Goal: Complete application form: Complete application form

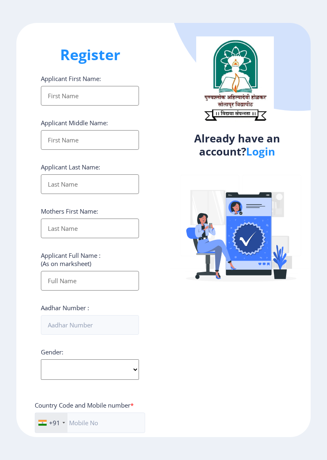
select select
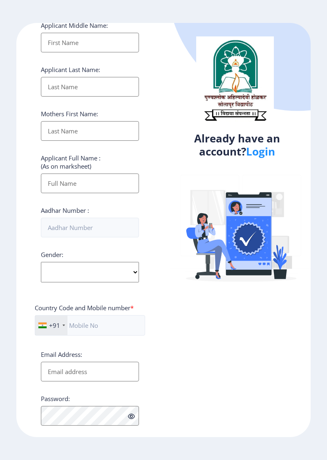
scroll to position [123, 0]
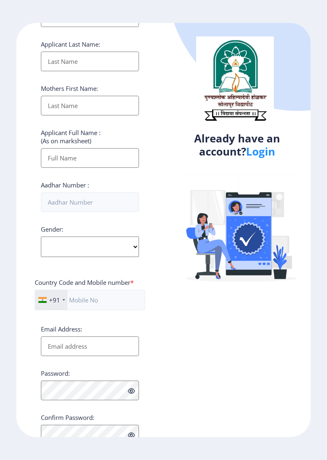
click at [262, 153] on link "Login" at bounding box center [260, 151] width 29 height 15
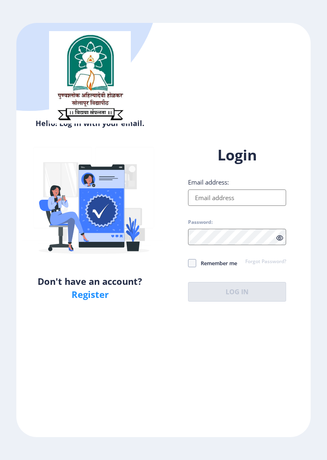
click at [241, 206] on input "Email address:" at bounding box center [237, 197] width 98 height 16
type input "S"
click at [254, 206] on input "[EMAIL_ADDRESS][DOMAIN_NAME]" at bounding box center [237, 197] width 98 height 16
type input "[EMAIL_ADDRESS][DOMAIN_NAME]"
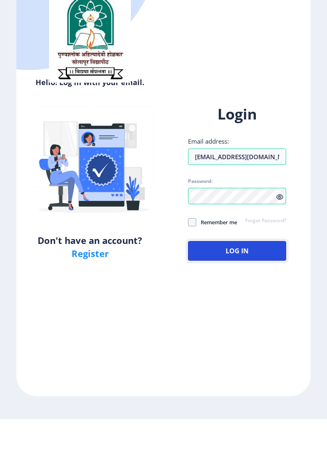
click at [254, 302] on button "Log In" at bounding box center [237, 292] width 98 height 20
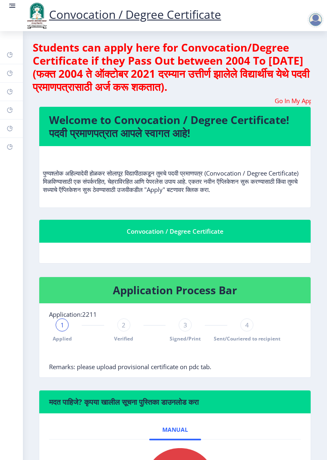
click at [199, 227] on div "Convocation / Degree Certificate" at bounding box center [175, 231] width 252 height 10
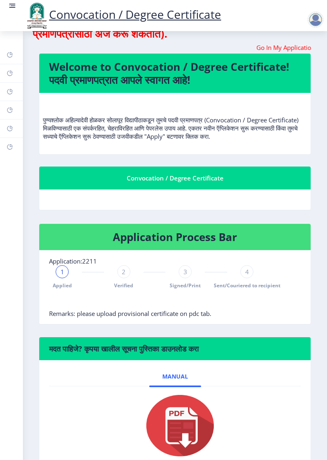
scroll to position [52, 0]
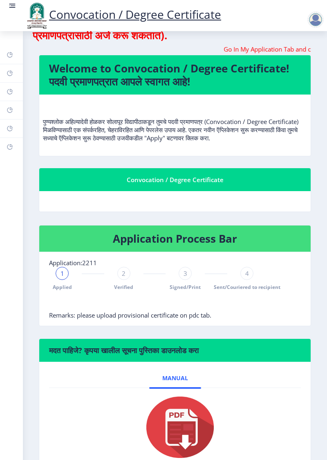
click at [223, 237] on h4 "Application Process Bar" at bounding box center [175, 238] width 252 height 13
click at [235, 187] on nb-card-header "Convocation / Degree Certificate" at bounding box center [175, 179] width 272 height 23
click at [239, 177] on div "Convocation / Degree Certificate" at bounding box center [175, 180] width 252 height 10
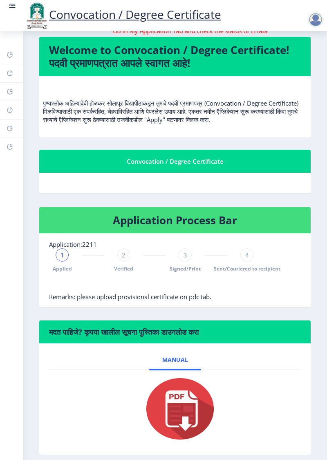
click at [242, 331] on h6 "मदत पाहिजे? कृपया खालील सूचना पुस्तिका डाउनलोड करा" at bounding box center [175, 332] width 252 height 10
click at [158, 323] on nb-card-header "मदत पाहिजे? कृपया खालील सूचना पुस्तिका डाउनलोड करा" at bounding box center [175, 331] width 272 height 23
click at [170, 358] on span "Manual" at bounding box center [175, 359] width 26 height 7
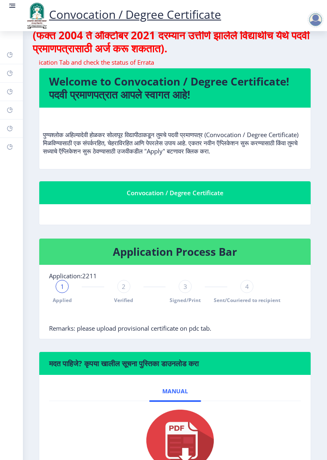
scroll to position [0, 0]
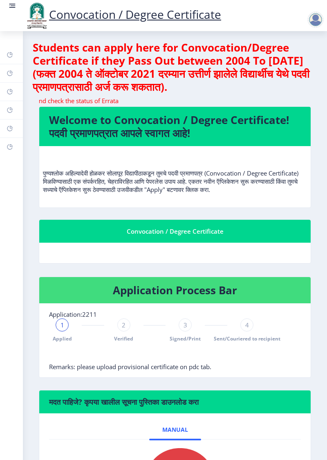
click at [290, 102] on marquee "Go In My Application Tab and check the status of Errata" at bounding box center [175, 101] width 272 height 8
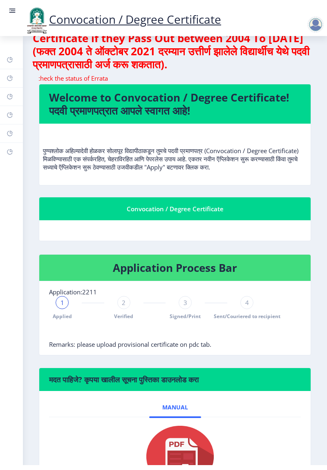
scroll to position [70, 0]
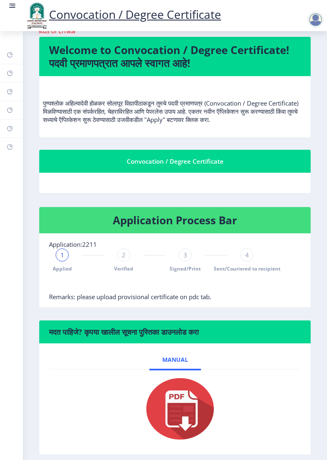
click at [222, 219] on h4 "Application Process Bar" at bounding box center [175, 220] width 252 height 13
click at [182, 403] on img at bounding box center [175, 408] width 82 height 65
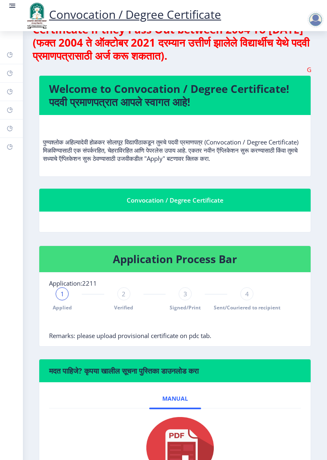
scroll to position [0, 0]
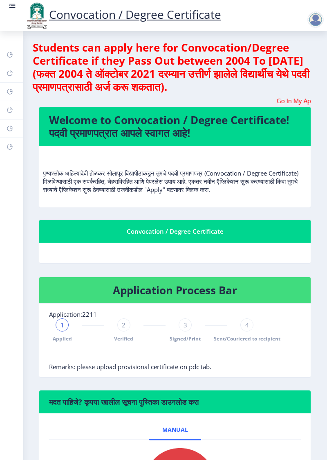
click at [313, 19] on div at bounding box center [316, 19] width 16 height 16
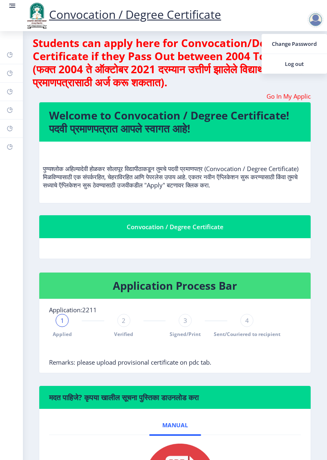
scroll to position [70, 0]
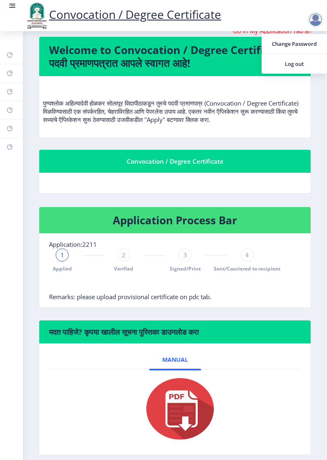
click at [177, 221] on h4 "Application Process Bar" at bounding box center [175, 220] width 252 height 13
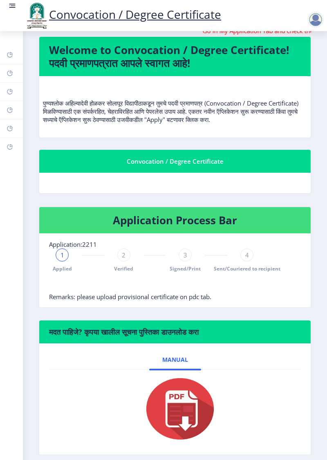
click at [196, 158] on div "Convocation / Degree Certificate" at bounding box center [175, 161] width 252 height 10
click at [196, 160] on div "Convocation / Degree Certificate" at bounding box center [175, 161] width 252 height 10
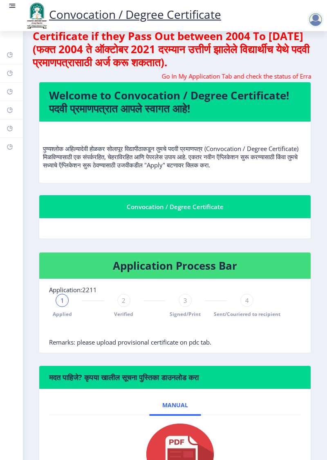
scroll to position [0, 0]
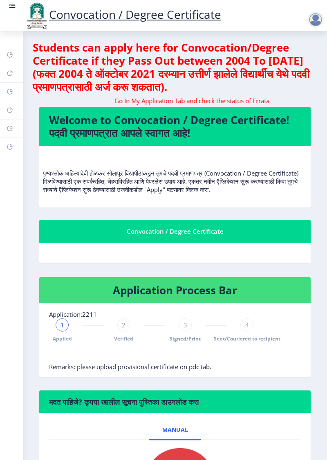
click at [14, 11] on link at bounding box center [12, 16] width 8 height 28
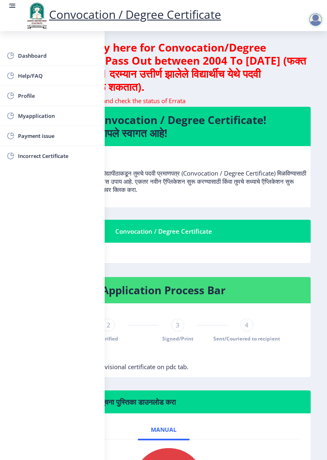
click at [38, 118] on span "Myapplication" at bounding box center [58, 116] width 80 height 10
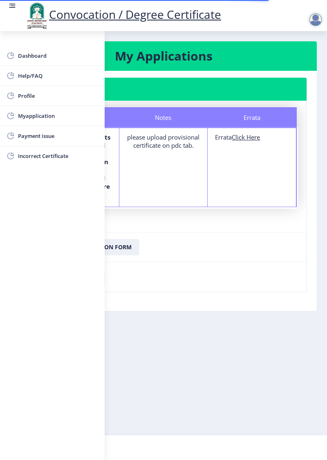
click at [178, 358] on nb-layout-column "My Applications Application 2211 Status Notes Errata Status The department want…" at bounding box center [163, 233] width 327 height 404
click at [199, 349] on nb-layout-column "My Applications Application 2211 Status Notes Errata Status The department want…" at bounding box center [163, 233] width 327 height 404
click at [192, 363] on nb-layout-column "My Applications Application 2211 Status Notes Errata Status The department want…" at bounding box center [163, 233] width 327 height 404
click at [128, 380] on nb-layout-column "My Applications Application 2211 Status Notes Errata Status The department want…" at bounding box center [163, 233] width 327 height 404
click at [124, 378] on nb-layout-column "My Applications Application 2211 Status Notes Errata Status The department want…" at bounding box center [163, 233] width 327 height 404
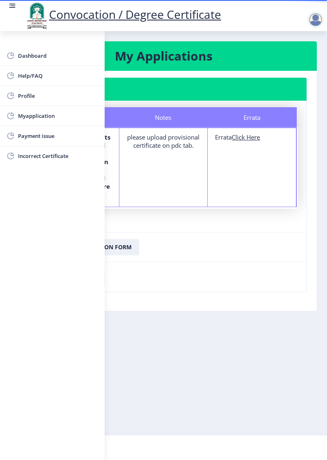
click at [9, 6] on circle at bounding box center [9, 5] width 1 height 1
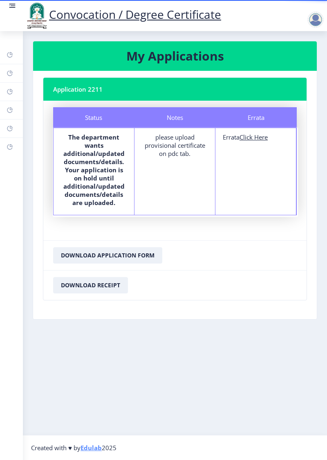
click at [255, 137] on u "Click Here" at bounding box center [254, 137] width 28 height 8
select select
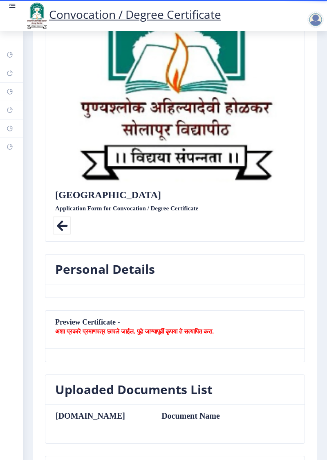
scroll to position [199, 0]
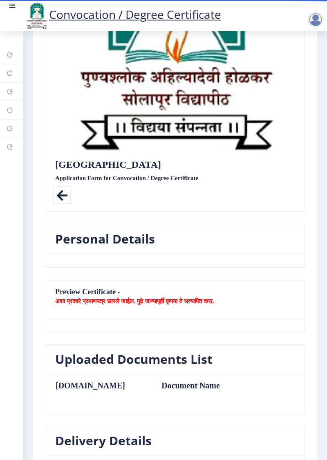
click at [202, 299] on b "अशा प्रकारे प्रमाणपत्र छापले जाईल. पुढे जाण्यापूर्वी कृपया ते सत्यापित करा." at bounding box center [134, 301] width 159 height 8
click at [86, 299] on b "अशा प्रकारे प्रमाणपत्र छापले जाईल. पुढे जाण्यापूर्वी कृपया ते सत्यापित करा." at bounding box center [134, 301] width 159 height 8
click at [60, 196] on icon at bounding box center [62, 195] width 18 height 18
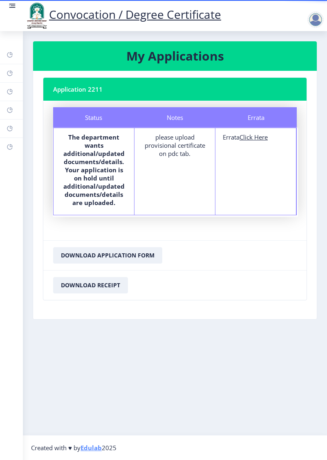
click at [255, 140] on u "Click Here" at bounding box center [254, 137] width 28 height 8
select select
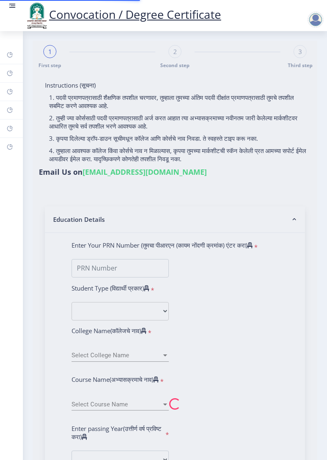
type input "[PERSON_NAME] Khed"
type input "Nagamma"
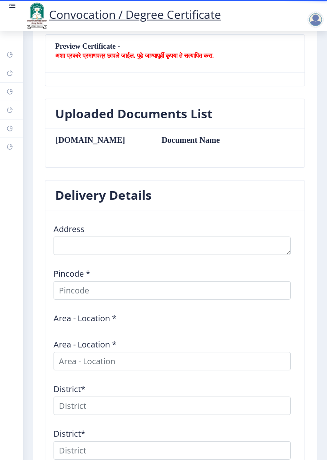
scroll to position [444, 0]
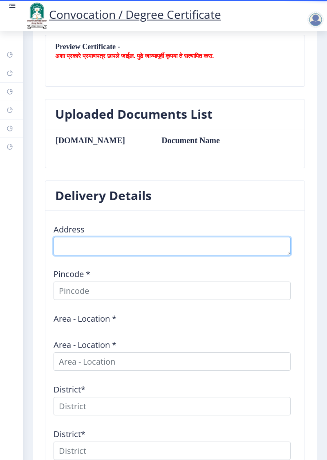
click at [124, 237] on textarea at bounding box center [172, 246] width 237 height 18
type textarea "S"
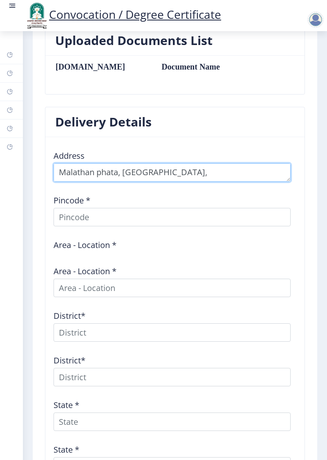
scroll to position [519, 0]
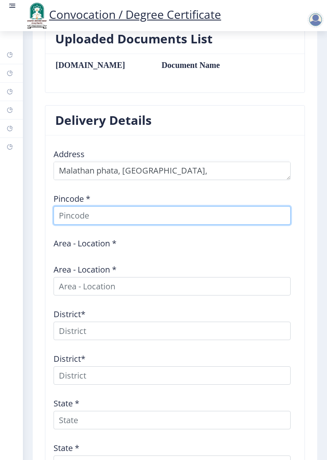
click at [156, 213] on input at bounding box center [172, 215] width 237 height 18
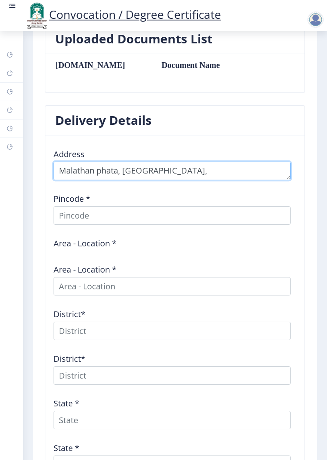
click at [235, 169] on textarea at bounding box center [172, 171] width 237 height 18
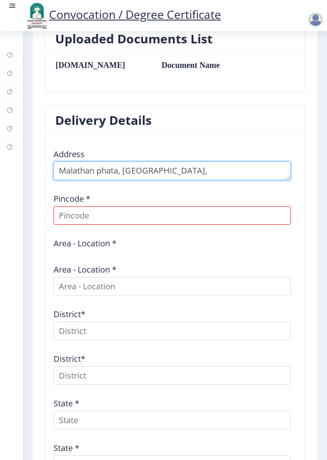
type textarea "Malathan phata, [GEOGRAPHIC_DATA], [GEOGRAPHIC_DATA]"
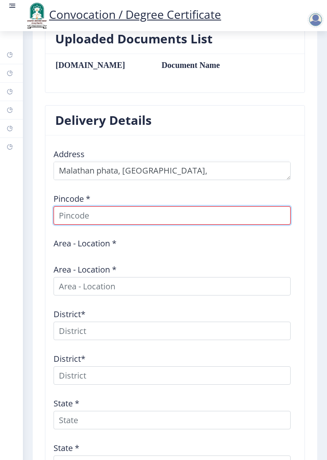
click at [145, 215] on input at bounding box center [172, 215] width 237 height 18
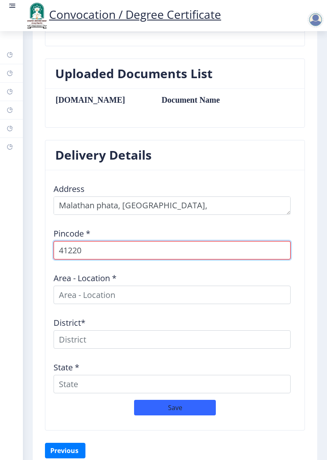
type input "412208"
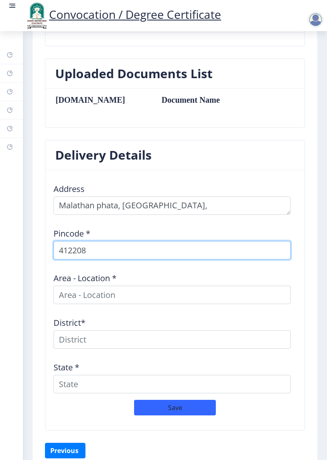
select select
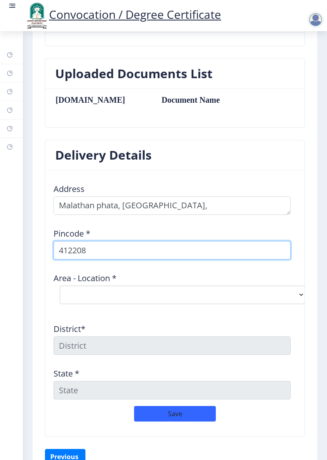
scroll to position [492, 0]
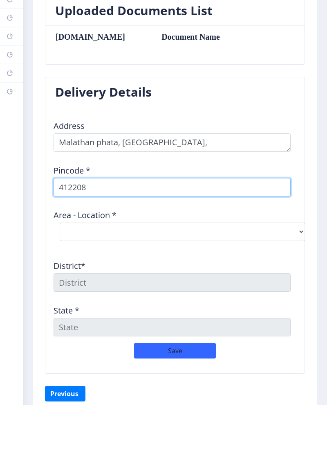
type input "412208"
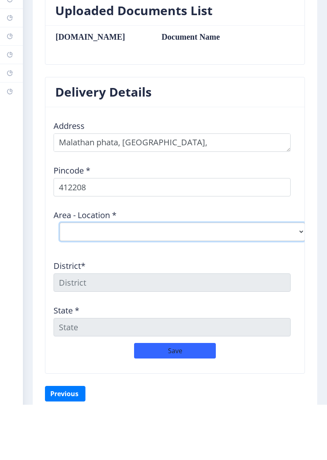
click at [191, 280] on select "Select Area Location [GEOGRAPHIC_DATA] B.O Dhanore B.O Hivare B.O Jategaon BK B…" at bounding box center [182, 287] width 245 height 18
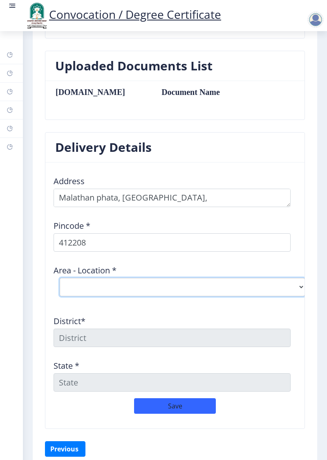
select select "9: Object"
type input "[GEOGRAPHIC_DATA]"
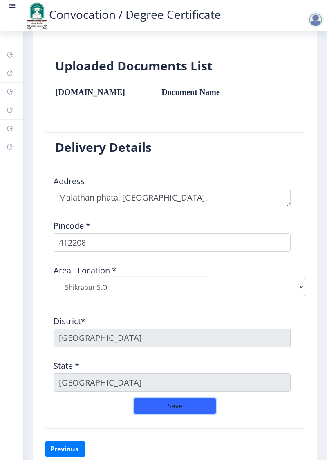
click at [188, 401] on button "Save" at bounding box center [175, 406] width 82 height 16
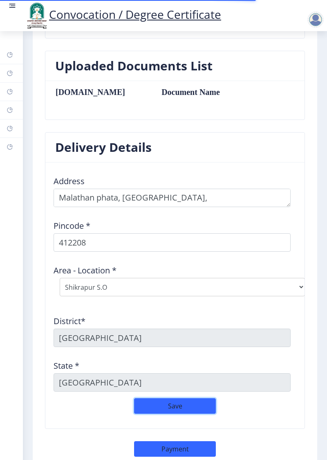
scroll to position [515, 0]
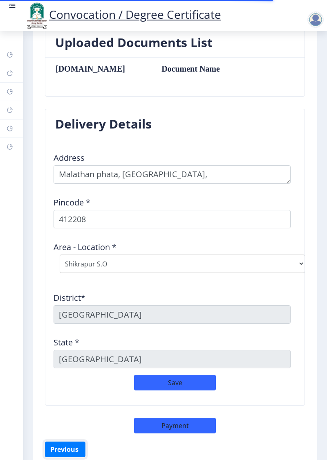
click at [77, 445] on button "Previous ‍" at bounding box center [65, 449] width 41 height 16
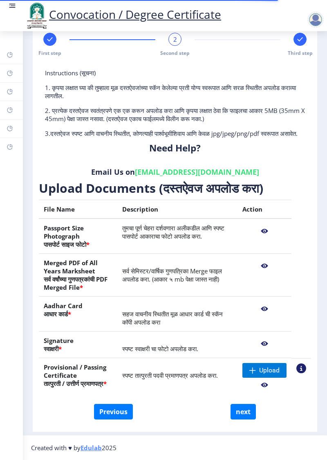
scroll to position [0, 0]
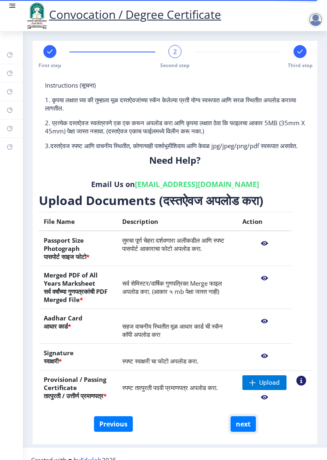
click at [246, 432] on button "next" at bounding box center [243, 424] width 25 height 16
select select
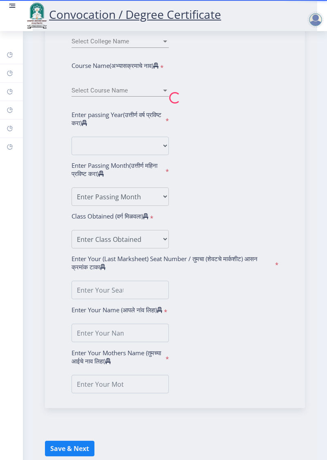
scroll to position [332, 0]
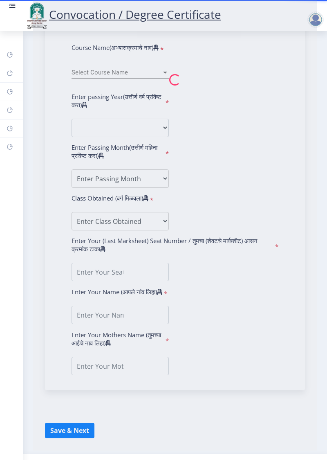
select select
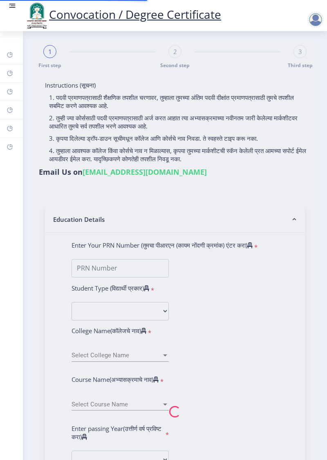
select select
type input "[PERSON_NAME] Khed"
type input "Nagamma"
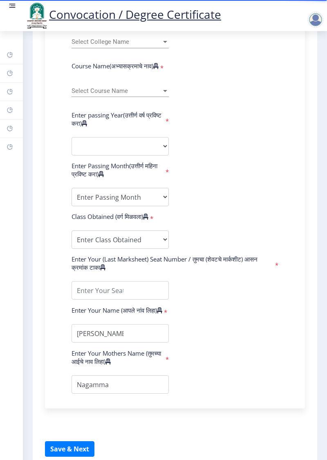
scroll to position [332, 0]
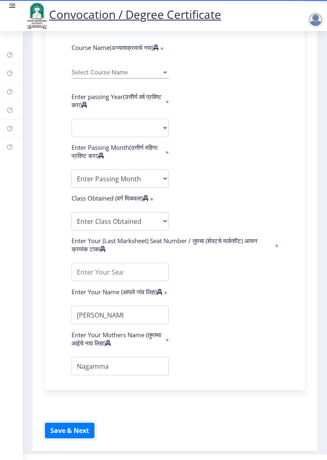
click at [81, 438] on button "Save & Next" at bounding box center [70, 431] width 50 height 16
click at [156, 76] on span "Select Course Name" at bounding box center [117, 72] width 90 height 7
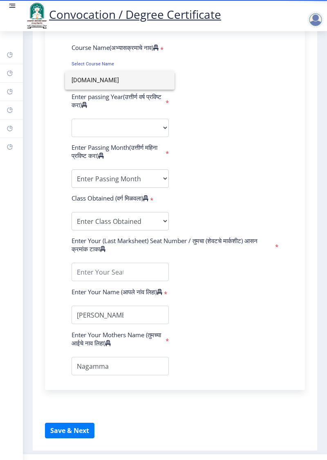
click at [112, 81] on input "[DOMAIN_NAME]" at bounding box center [120, 80] width 97 height 18
type input "[DOMAIN_NAME]"
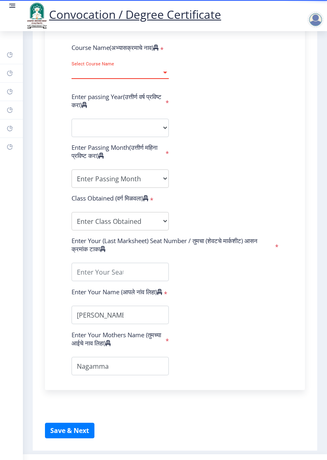
click at [160, 76] on span "Select Course Name" at bounding box center [117, 72] width 90 height 7
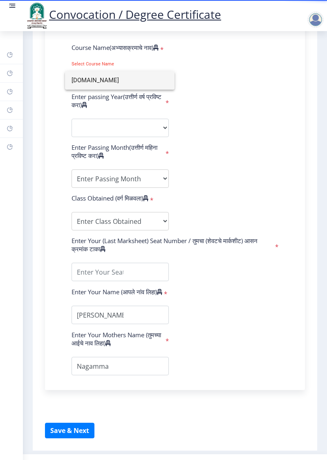
click at [79, 88] on input "[DOMAIN_NAME]" at bounding box center [120, 80] width 97 height 18
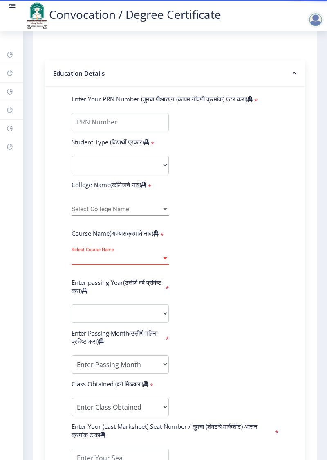
scroll to position [146, 0]
click at [160, 206] on span "Select College Name" at bounding box center [117, 209] width 90 height 7
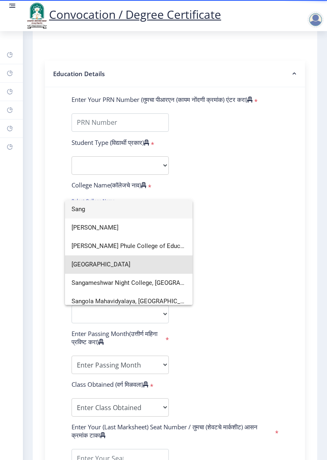
type input "Sang"
click at [123, 260] on span "[GEOGRAPHIC_DATA]" at bounding box center [129, 264] width 115 height 18
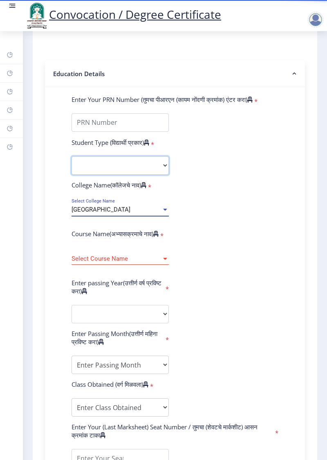
click at [160, 158] on select "Select Student Type Regular External" at bounding box center [120, 165] width 97 height 18
select select "Regular"
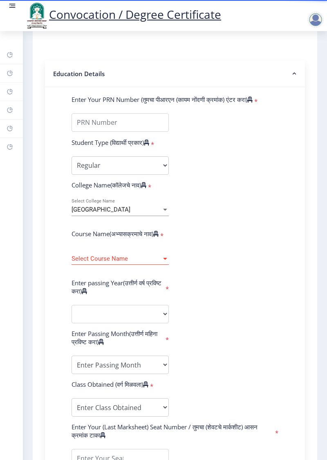
click at [160, 262] on span "Select Course Name" at bounding box center [117, 258] width 90 height 7
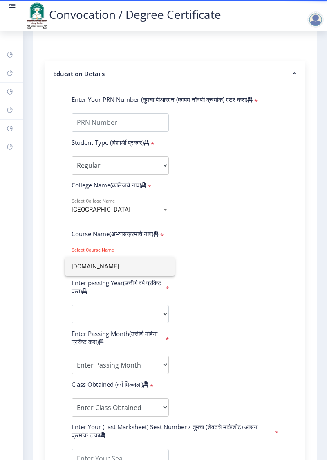
click at [115, 269] on input "[DOMAIN_NAME]" at bounding box center [120, 266] width 97 height 18
click at [140, 262] on span "Select Course Name" at bounding box center [117, 258] width 90 height 7
click at [164, 260] on div at bounding box center [165, 259] width 4 height 2
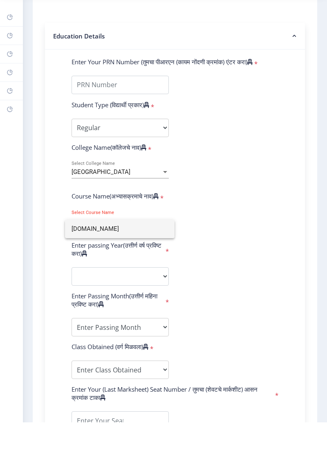
type input "[DOMAIN_NAME]"
click at [156, 323] on div at bounding box center [163, 230] width 327 height 460
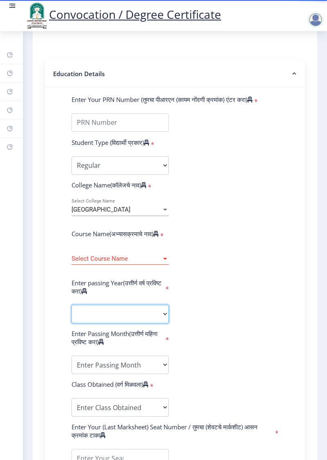
click at [156, 322] on select "2025 2024 2023 2022 2021 2020 2019 2018 2017 2016 2015 2014 2013 2012 2011 2010…" at bounding box center [120, 314] width 97 height 18
select select "2016"
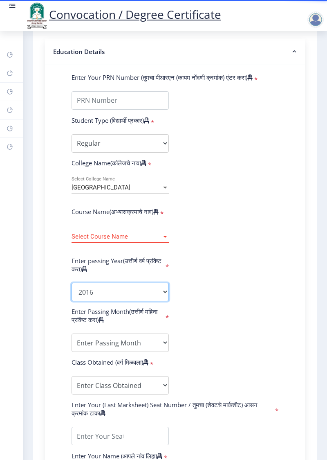
scroll to position [210, 0]
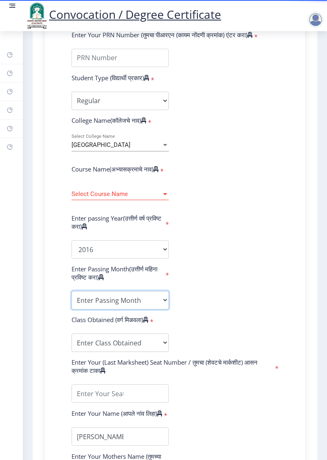
click at [157, 309] on select "Enter Passing Month March April May October November December" at bounding box center [120, 300] width 97 height 18
select select "March"
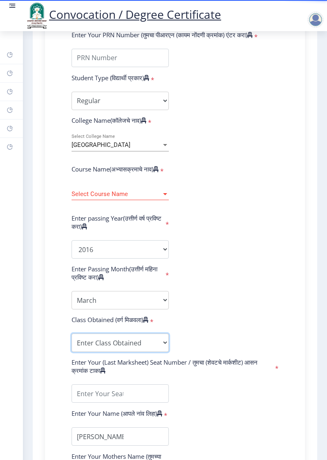
click at [160, 350] on select "Enter Class Obtained FIRST CLASS WITH DISTINCTION FIRST CLASS HIGHER SECOND CLA…" at bounding box center [120, 342] width 97 height 18
select select "SECOND CLASS"
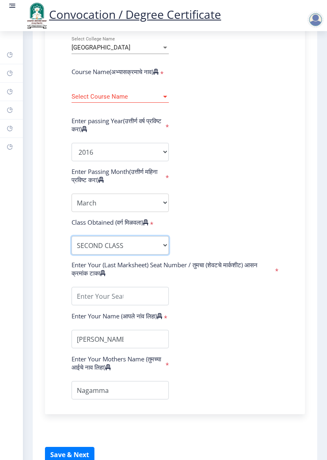
scroll to position [309, 0]
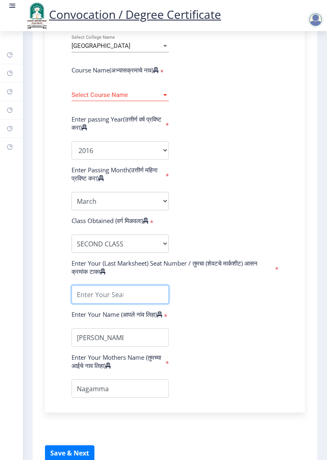
click at [142, 300] on input "textarea" at bounding box center [120, 294] width 97 height 18
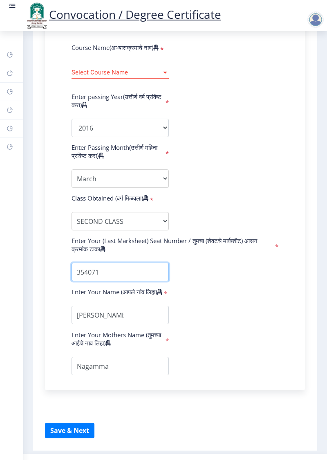
scroll to position [331, 0]
type input "354071"
click at [145, 77] on span "Select Course Name" at bounding box center [117, 73] width 90 height 7
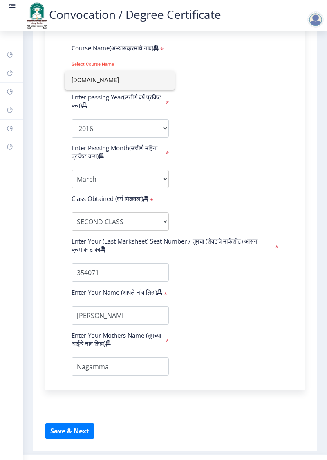
click at [81, 80] on input "[DOMAIN_NAME]" at bounding box center [120, 80] width 97 height 18
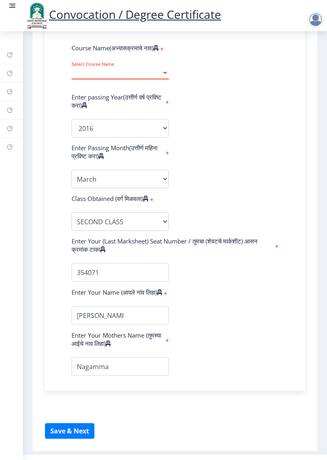
scroll to position [332, 0]
click at [148, 76] on span "Select Course Name" at bounding box center [117, 72] width 90 height 7
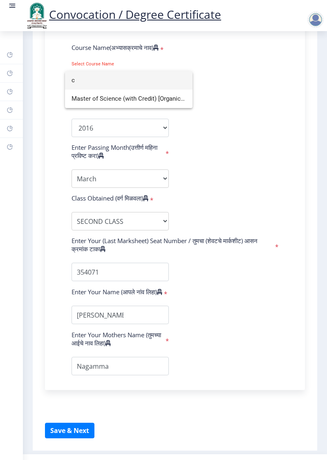
type input "c"
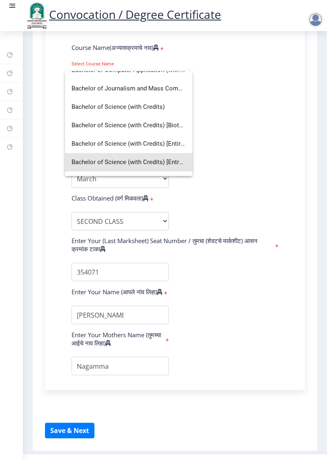
scroll to position [97, 0]
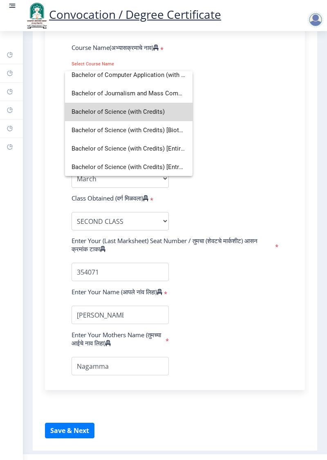
click at [163, 109] on span "Bachelor of Science (with Credits)" at bounding box center [129, 112] width 115 height 18
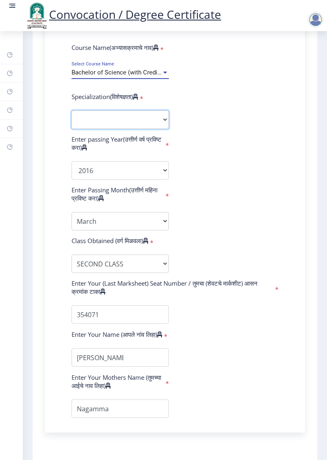
click at [160, 126] on select "Specialization Botany Chemistry Computer Science Electronics Geology Mathematic…" at bounding box center [120, 119] width 97 height 18
select select "Physics"
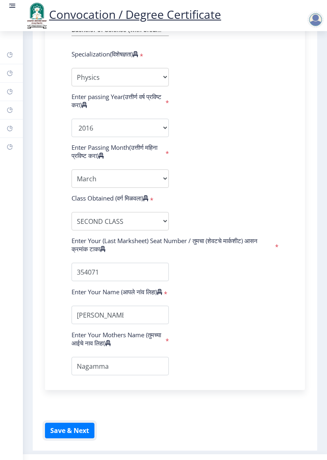
click at [79, 438] on button "Save & Next" at bounding box center [70, 431] width 50 height 16
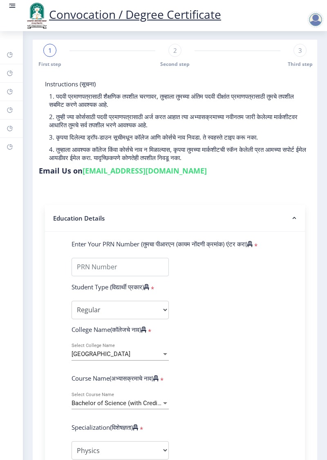
scroll to position [0, 0]
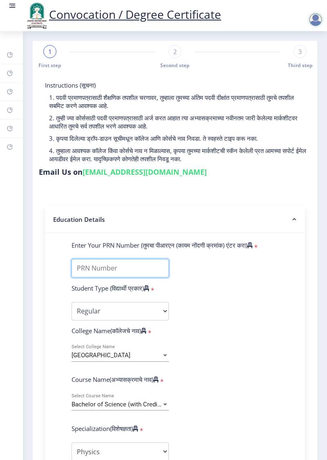
click at [136, 269] on input "Enter Your PRN Number (तुमचा पीआरएन (कायम नोंदणी क्रमांक) एंटर करा)" at bounding box center [120, 268] width 97 height 18
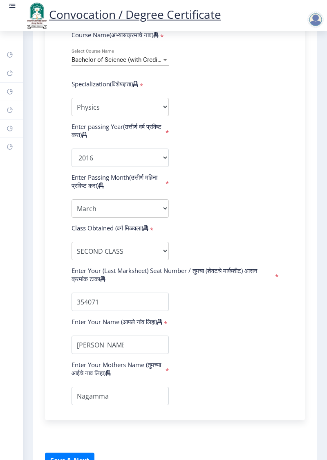
scroll to position [374, 0]
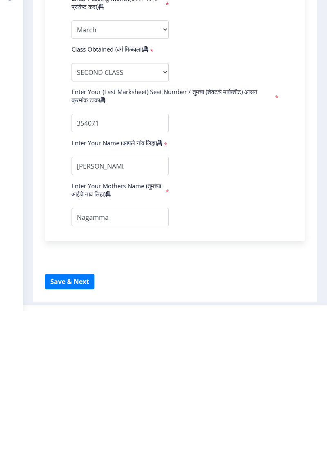
type input "2011032500023807"
click at [69, 438] on button "Save & Next" at bounding box center [70, 431] width 50 height 16
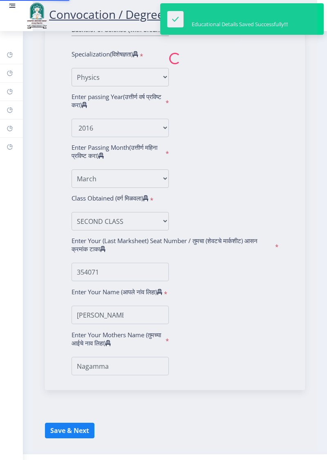
select select
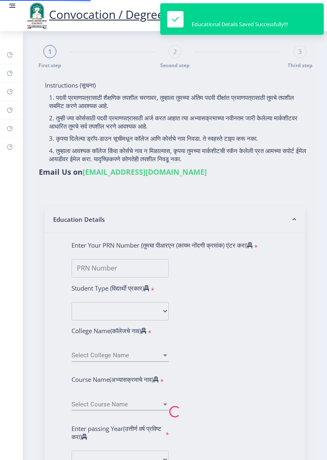
type input "[PERSON_NAME] Khed"
type input "Nagamma"
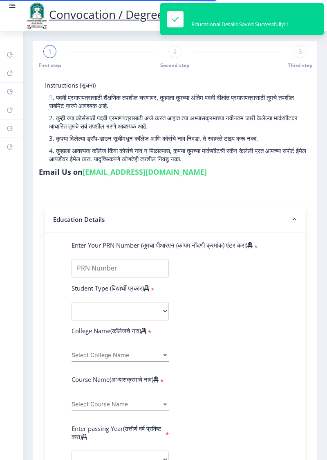
type input "2011032500023807"
select select "Regular"
select select "2016"
select select "March"
select select "SECOND CLASS"
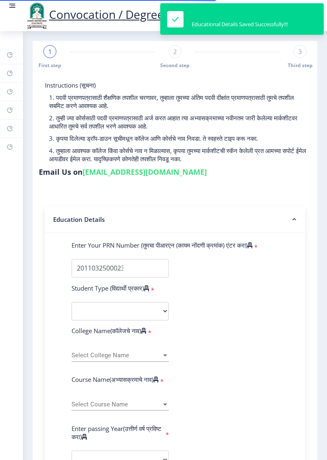
type input "354071"
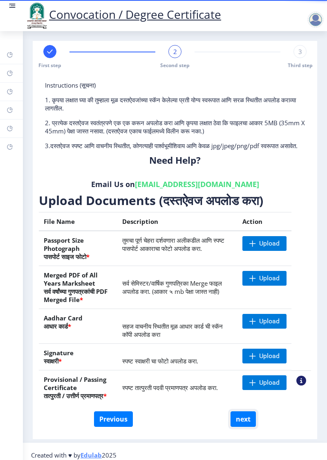
click at [247, 426] on button "next" at bounding box center [243, 419] width 25 height 16
select select
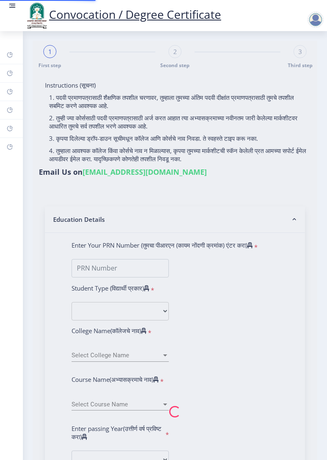
type input "[PERSON_NAME] Khed"
type input "Nagamma"
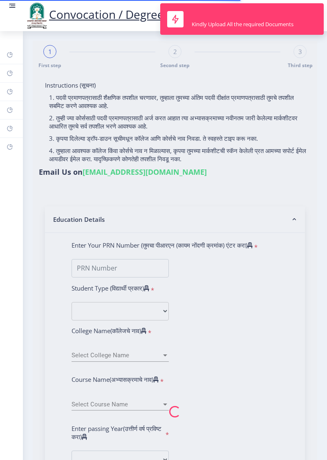
type input "2011032500023807"
select select "Regular"
select select "2016"
select select "March"
select select "SECOND CLASS"
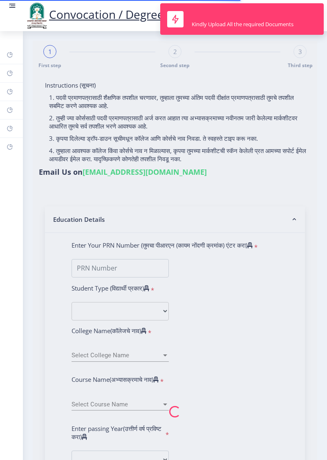
type input "354071"
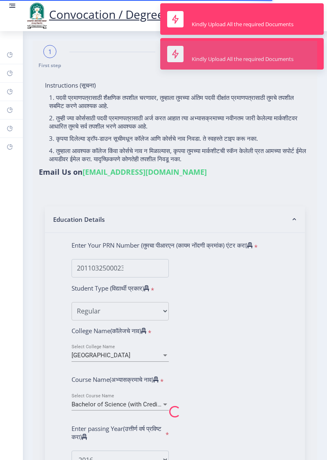
select select "Physics"
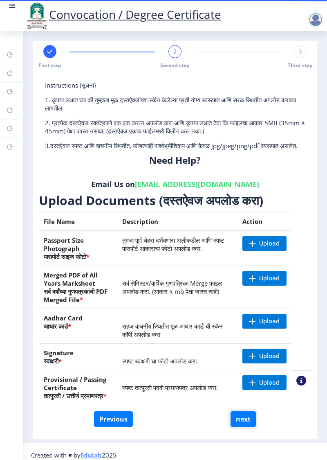
click at [248, 426] on button "next" at bounding box center [243, 419] width 25 height 16
select select
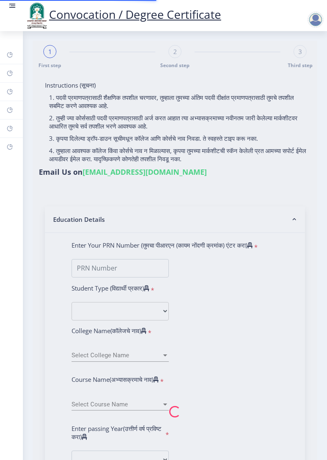
type input "[PERSON_NAME] Khed"
type input "Nagamma"
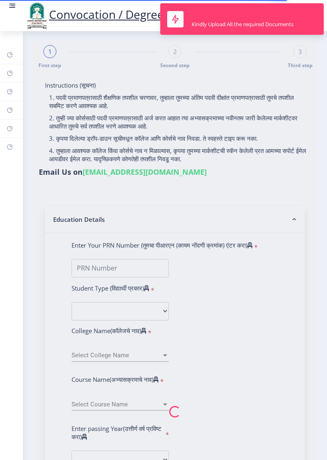
type input "2011032500023807"
select select "Regular"
select select "2016"
select select "March"
select select "SECOND CLASS"
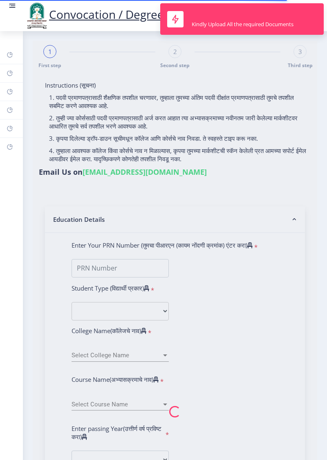
type input "354071"
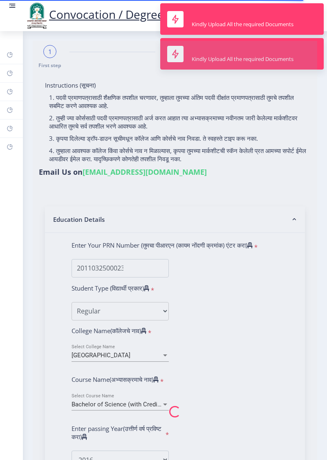
select select "Physics"
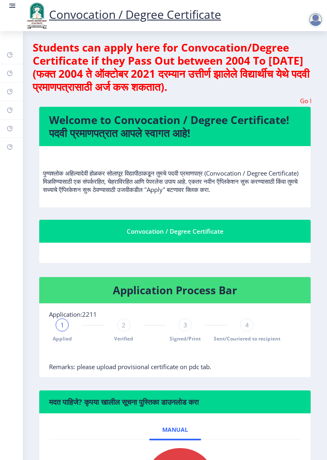
select select
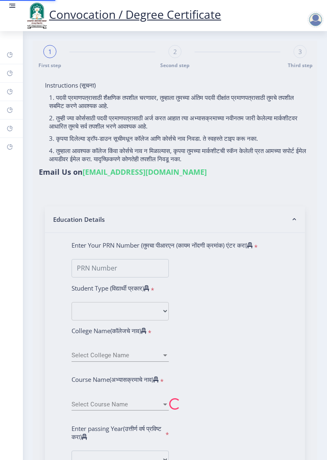
type input "[PERSON_NAME] Khed"
type input "Nagamma"
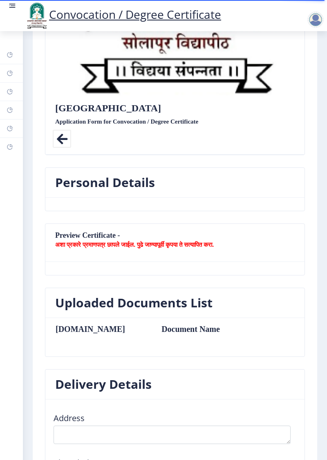
scroll to position [255, 0]
click at [73, 234] on nb-card-header "Preview Certificate - अशा प्रकारे प्रमाणपत्र छापले जाईल. पुढे जाण्यापूर्वी कृपय…" at bounding box center [174, 243] width 259 height 38
click at [81, 235] on nb-card-header "Preview Certificate - अशा प्रकारे प्रमाणपत्र छापले जाईल. पुढे जाण्यापूर्वी कृपय…" at bounding box center [174, 243] width 259 height 38
click at [55, 137] on icon at bounding box center [62, 139] width 18 height 18
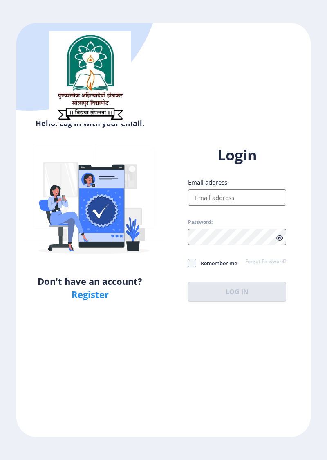
click at [259, 206] on input "Email address:" at bounding box center [237, 197] width 98 height 16
type input "[EMAIL_ADDRESS][DOMAIN_NAME]"
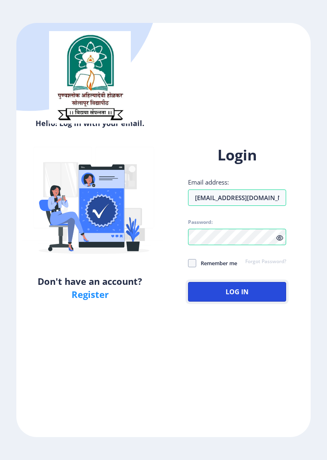
click at [245, 302] on button "Log In" at bounding box center [237, 292] width 98 height 20
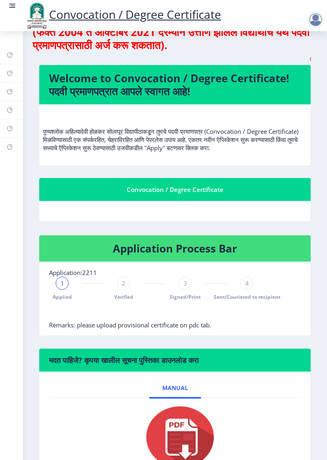
scroll to position [70, 0]
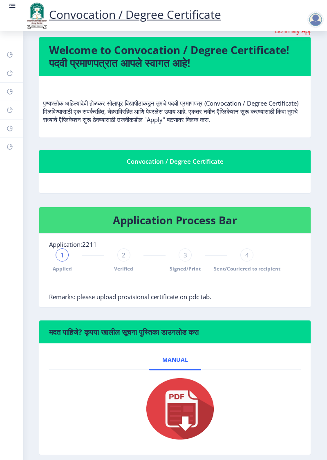
click at [191, 167] on nb-card-header "Convocation / Degree Certificate" at bounding box center [175, 161] width 272 height 23
click at [204, 160] on div "Convocation / Degree Certificate" at bounding box center [175, 161] width 252 height 10
click at [200, 162] on div "Convocation / Degree Certificate" at bounding box center [175, 161] width 252 height 10
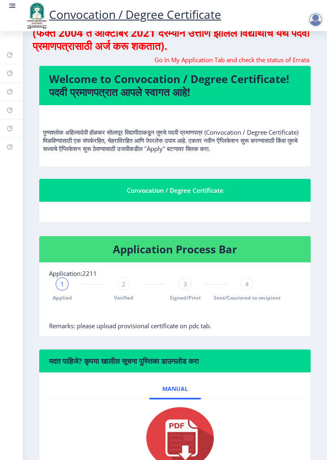
scroll to position [0, 0]
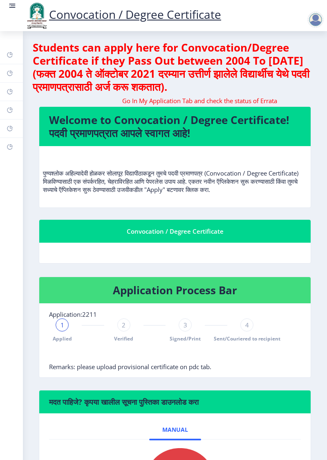
click at [237, 126] on h4 "Welcome to Convocation / Degree Certificate! पदवी प्रमाणपत्रात आपले स्वागत आहे!" at bounding box center [175, 126] width 252 height 26
click at [242, 128] on h4 "Welcome to Convocation / Degree Certificate! पदवी प्रमाणपत्रात आपले स्वागत आहे!" at bounding box center [175, 126] width 252 height 26
click at [241, 126] on h4 "Welcome to Convocation / Degree Certificate! पदवी प्रमाणपत्रात आपले स्वागत आहे!" at bounding box center [175, 126] width 252 height 26
click at [243, 127] on h4 "Welcome to Convocation / Degree Certificate! पदवी प्रमाणपत्रात आपले स्वागत आहे!" at bounding box center [175, 126] width 252 height 26
click at [177, 227] on div "Convocation / Degree Certificate" at bounding box center [175, 231] width 252 height 10
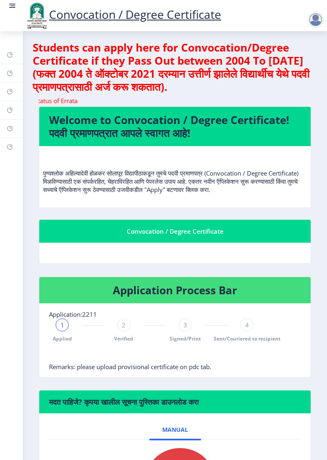
click at [13, 6] on rect at bounding box center [13, 5] width 5 height 1
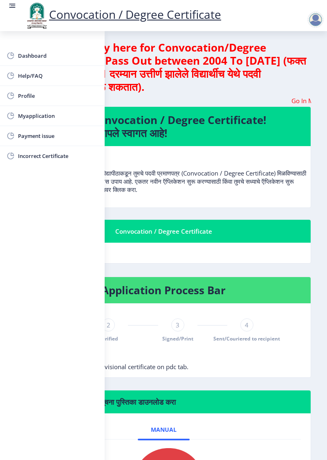
click at [58, 94] on span "Profile" at bounding box center [58, 96] width 80 height 10
select select
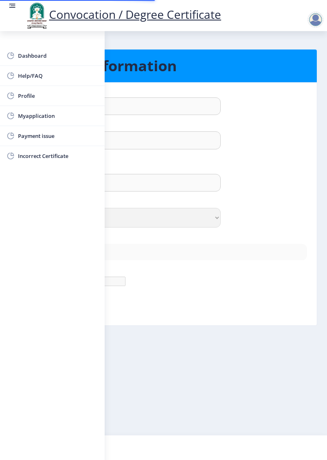
type input "[PERSON_NAME]"
type input "Khed"
type input "[PERSON_NAME] Khed"
select select "[DEMOGRAPHIC_DATA]"
type input "[EMAIL_ADDRESS][DOMAIN_NAME]"
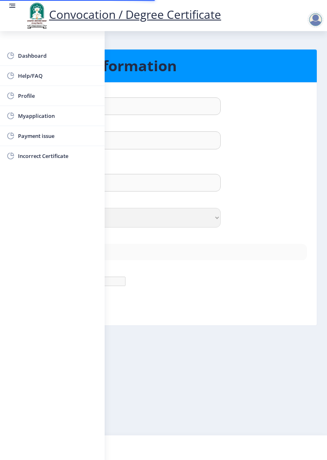
type input "7773954587"
click at [12, 7] on rect at bounding box center [12, 7] width 6 height 1
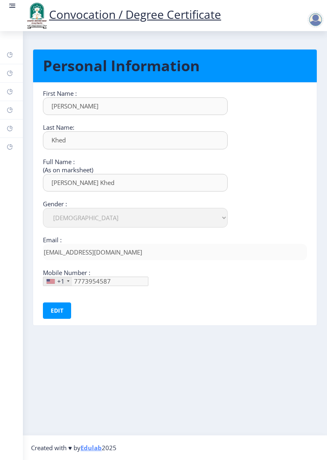
click at [12, 10] on link at bounding box center [12, 16] width 8 height 28
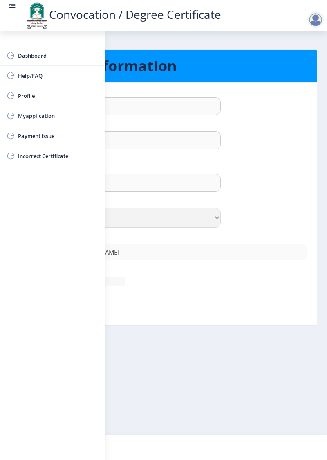
click at [71, 134] on span "Payment issue" at bounding box center [58, 136] width 80 height 10
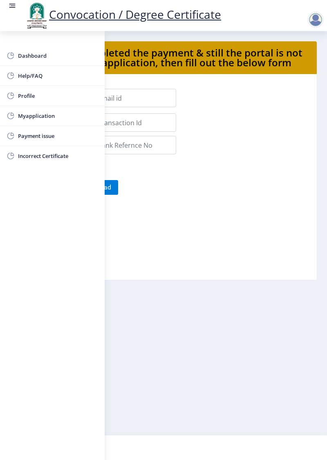
click at [13, 6] on rect at bounding box center [13, 5] width 5 height 1
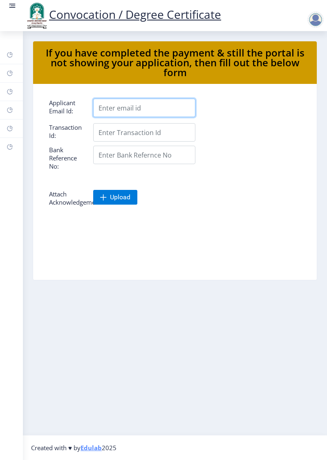
click at [153, 108] on input "Applicant Email Id:" at bounding box center [144, 108] width 102 height 18
type input "[EMAIL_ADDRESS][DOMAIN_NAME]"
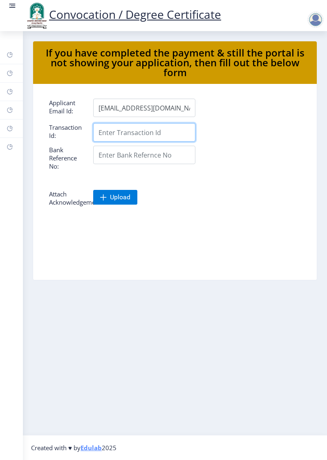
click at [156, 133] on input "Applicant Email Id:" at bounding box center [144, 132] width 102 height 18
click at [119, 200] on span "Upload" at bounding box center [120, 197] width 20 height 8
click at [13, 6] on rect at bounding box center [13, 5] width 5 height 1
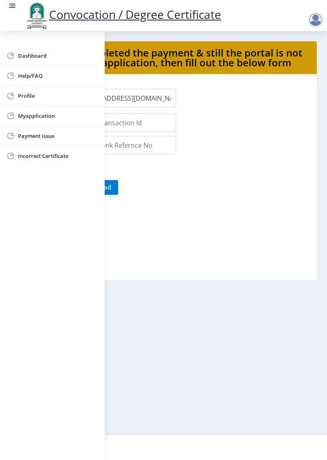
click at [66, 117] on span "Myapplication" at bounding box center [58, 116] width 80 height 10
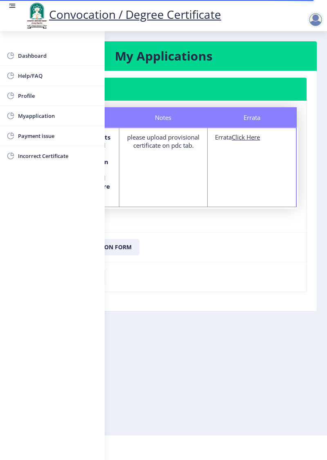
click at [11, 10] on rect at bounding box center [12, 6] width 8 height 8
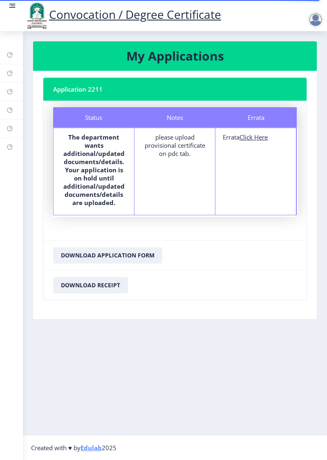
click at [173, 146] on div "please upload provisional certificate on pdc tab." at bounding box center [175, 145] width 66 height 25
click at [182, 145] on div "please upload provisional certificate on pdc tab." at bounding box center [175, 145] width 66 height 25
click at [179, 145] on div "please upload provisional certificate on pdc tab." at bounding box center [175, 145] width 66 height 25
click at [178, 146] on div "please upload provisional certificate on pdc tab." at bounding box center [175, 145] width 66 height 25
click at [176, 146] on div "please upload provisional certificate on pdc tab." at bounding box center [175, 145] width 66 height 25
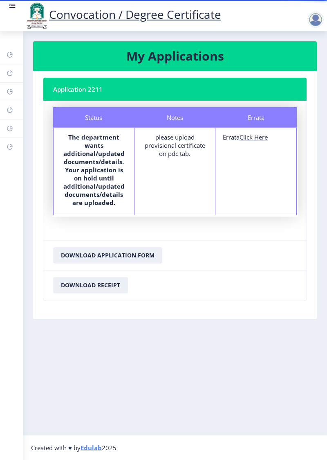
click at [106, 180] on b "The department wants additional/updated documents/details. Your application is …" at bounding box center [93, 170] width 61 height 74
click at [259, 133] on u "Click Here" at bounding box center [254, 137] width 28 height 8
select select
click at [20, 2] on div "Convocation / Degree Certificate" at bounding box center [122, 16] width 213 height 28
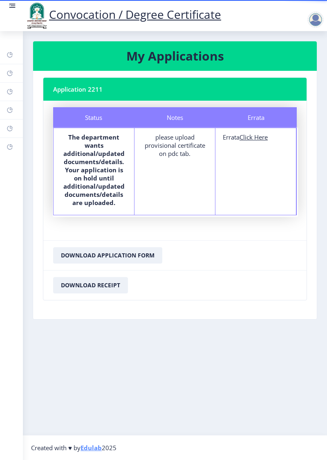
click at [13, 6] on rect at bounding box center [13, 5] width 5 height 1
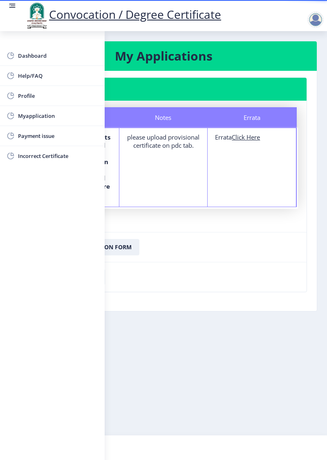
click at [73, 114] on span "Myapplication" at bounding box center [58, 116] width 80 height 10
click at [179, 356] on nb-layout-column "My Applications Application 2211 Status Notes Errata Status The department want…" at bounding box center [163, 233] width 327 height 404
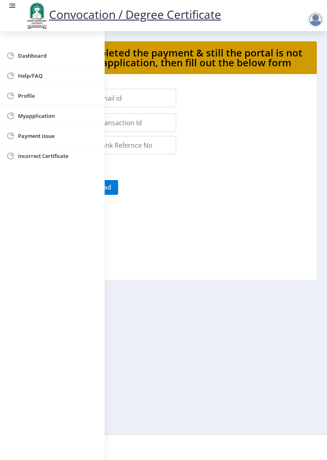
select select
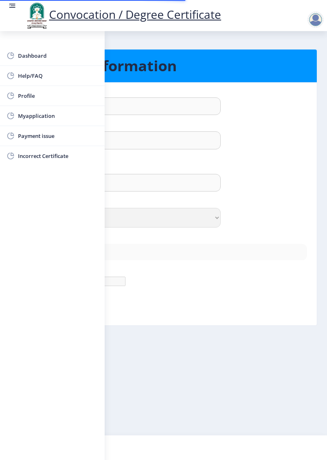
type input "[PERSON_NAME]"
type input "Khed"
type input "[PERSON_NAME] Khed"
select select "[DEMOGRAPHIC_DATA]"
type input "[EMAIL_ADDRESS][DOMAIN_NAME]"
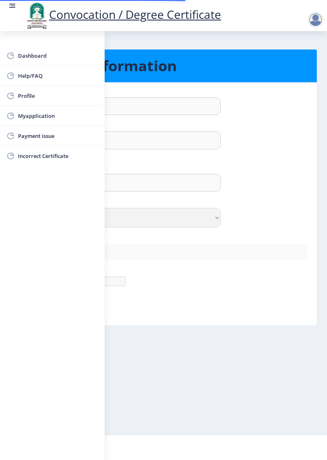
type input "7773954587"
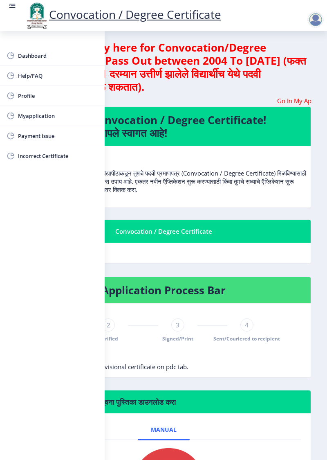
click at [9, 6] on circle at bounding box center [9, 5] width 1 height 1
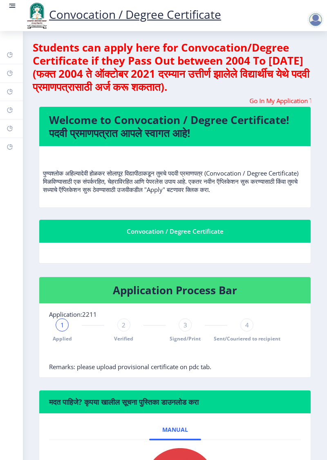
click at [11, 7] on rect at bounding box center [12, 7] width 6 height 1
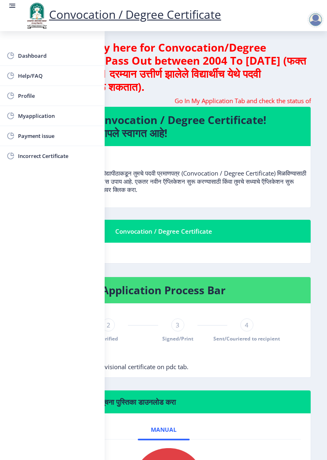
click at [72, 97] on span "Profile" at bounding box center [58, 96] width 80 height 10
select select
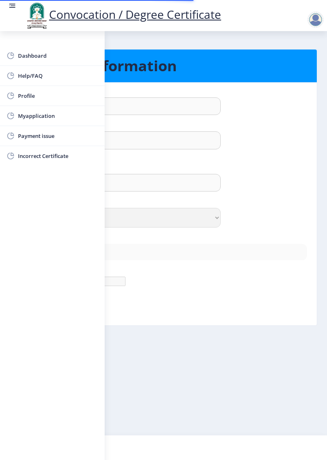
type input "[PERSON_NAME]"
type input "Khed"
type input "[PERSON_NAME] Khed"
select select "[DEMOGRAPHIC_DATA]"
type input "[EMAIL_ADDRESS][DOMAIN_NAME]"
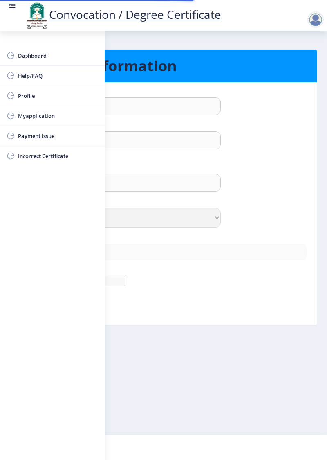
type input "7773954587"
click at [13, 7] on rect at bounding box center [12, 7] width 6 height 1
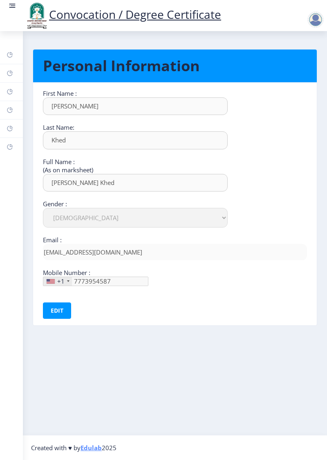
click at [9, 10] on link at bounding box center [12, 16] width 8 height 28
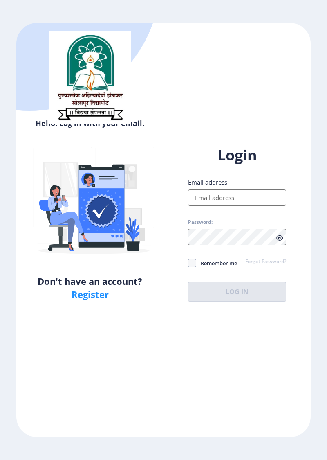
select select
